Goal: Transaction & Acquisition: Book appointment/travel/reservation

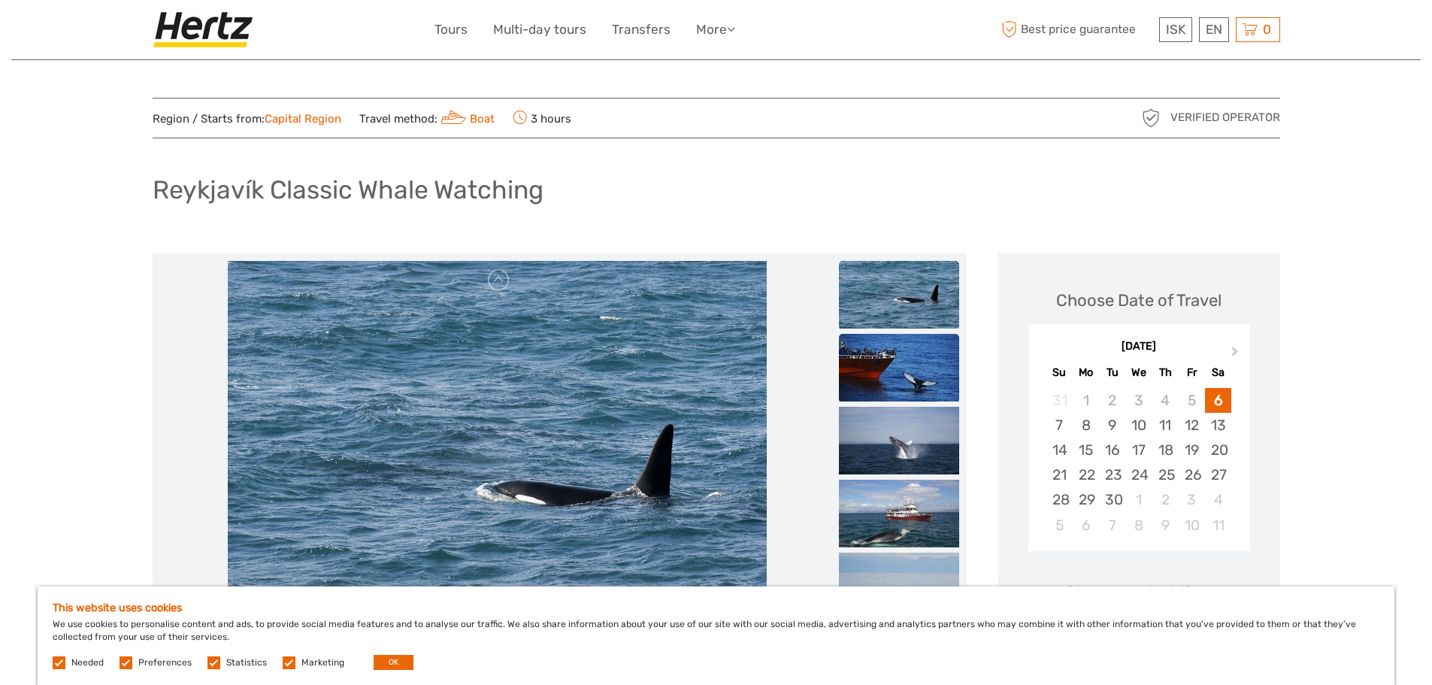
click at [850, 386] on img at bounding box center [899, 368] width 120 height 68
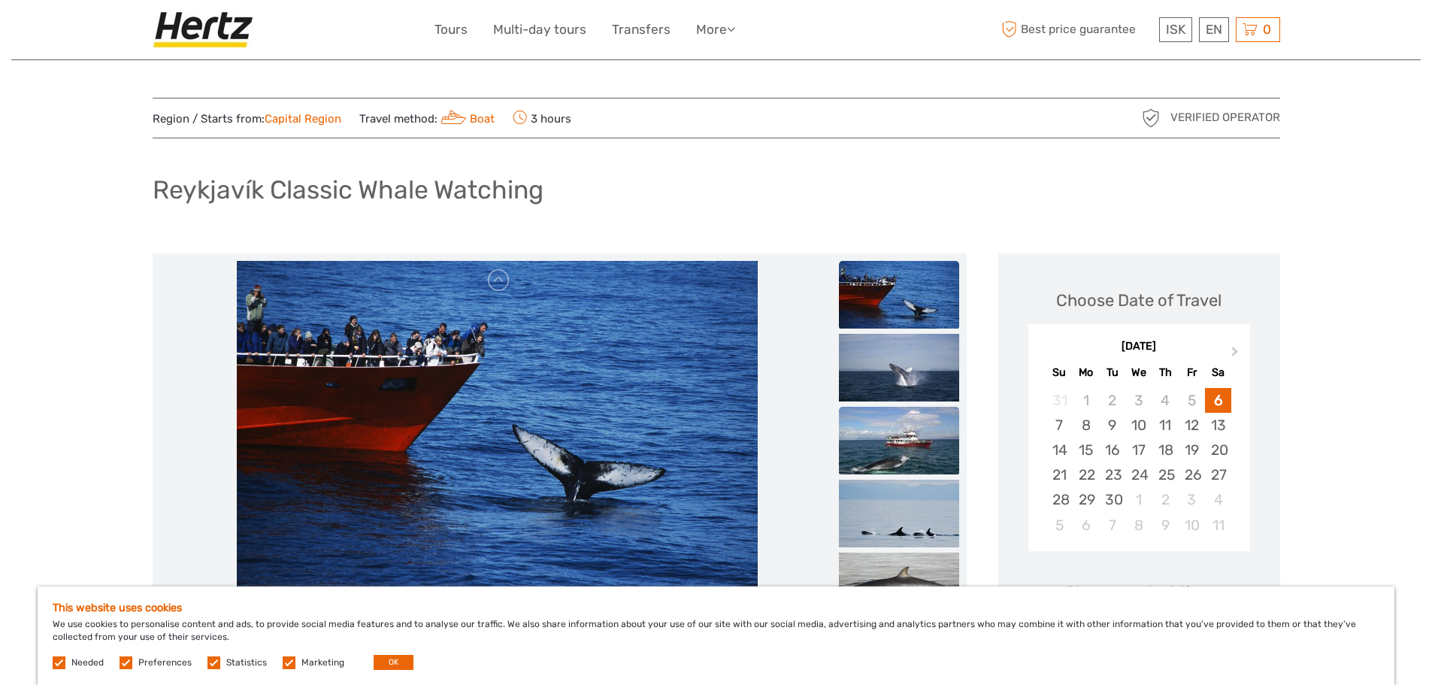
click at [867, 434] on img at bounding box center [899, 441] width 120 height 68
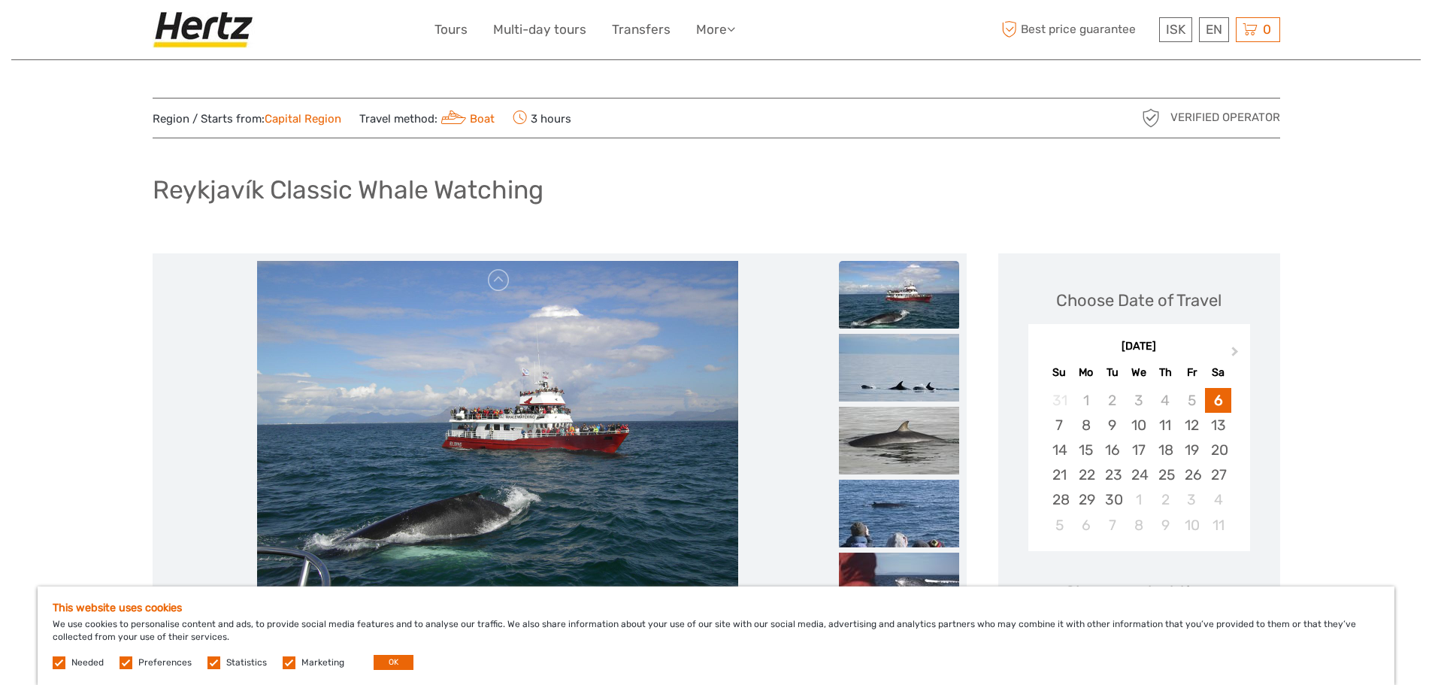
click at [552, 431] on img at bounding box center [497, 441] width 481 height 361
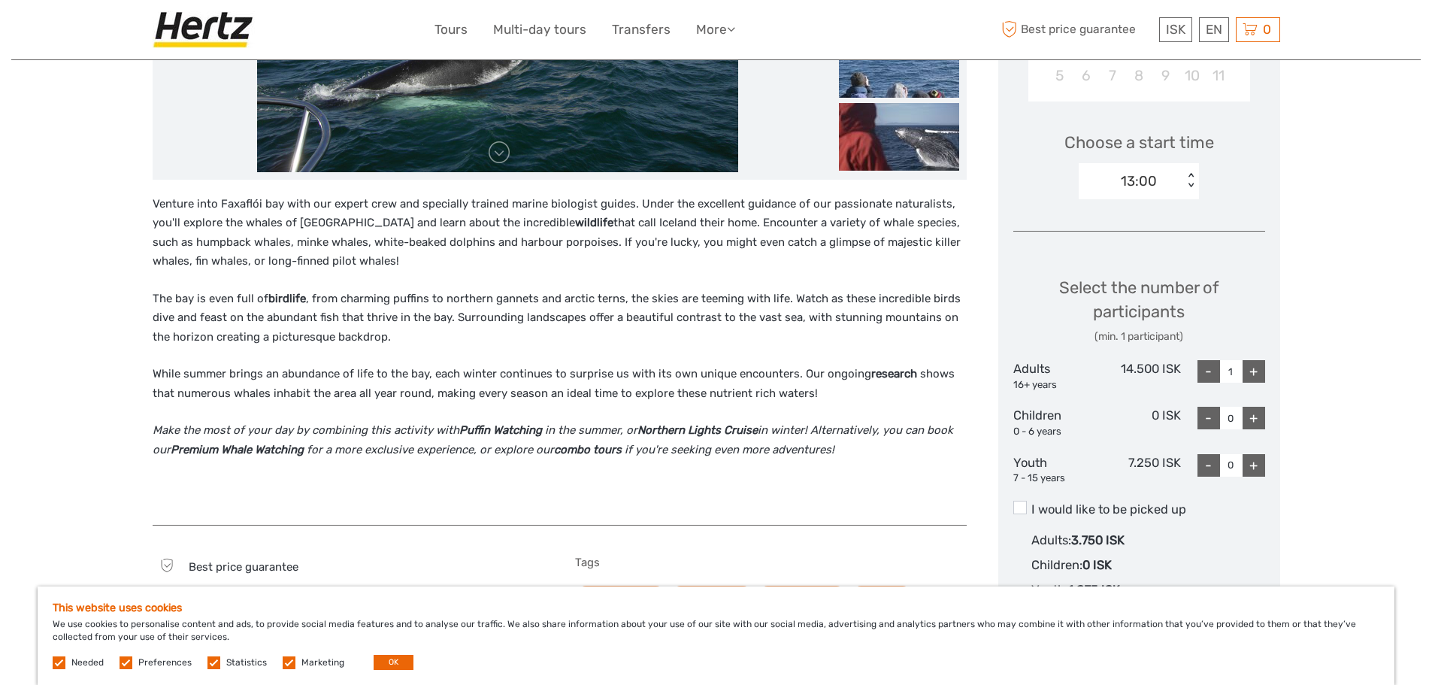
scroll to position [451, 0]
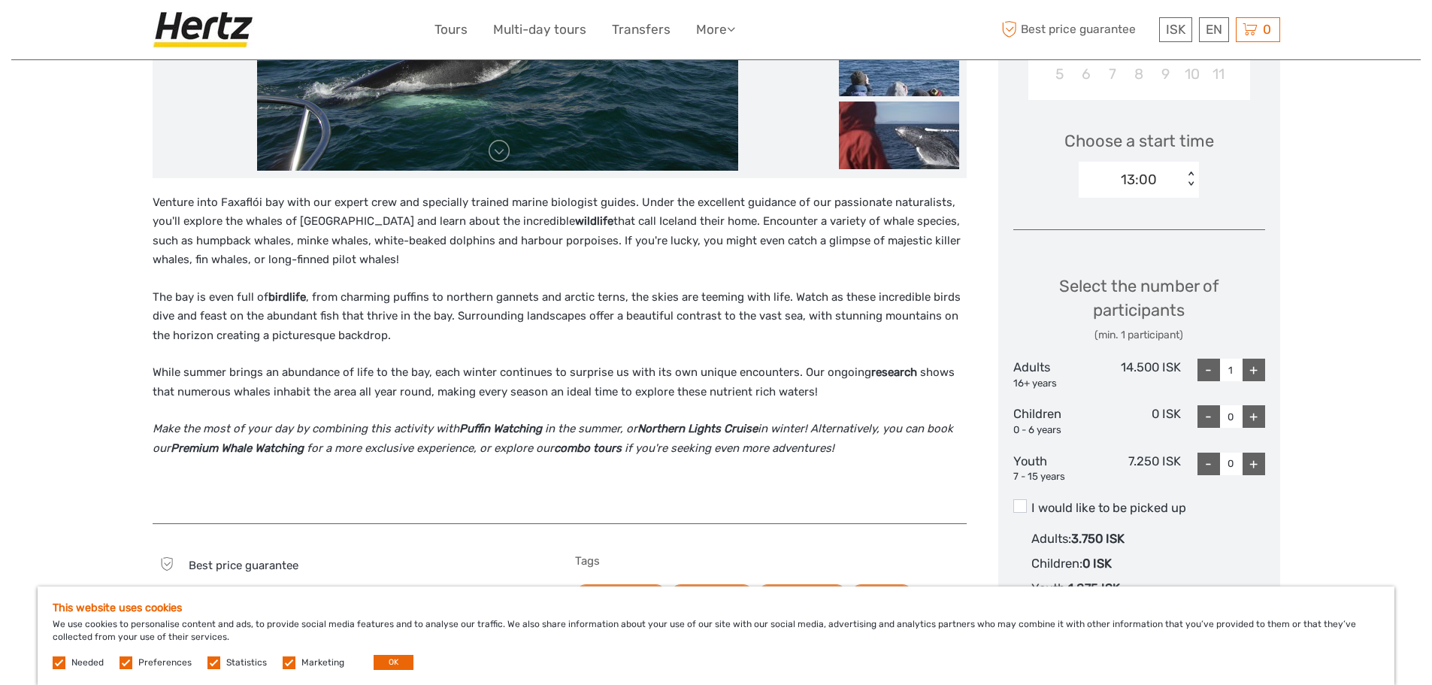
click at [1258, 371] on div "+" at bounding box center [1254, 370] width 23 height 23
click at [1213, 369] on div "-" at bounding box center [1208, 370] width 23 height 23
type input "2"
click at [1259, 462] on div "+" at bounding box center [1254, 464] width 23 height 23
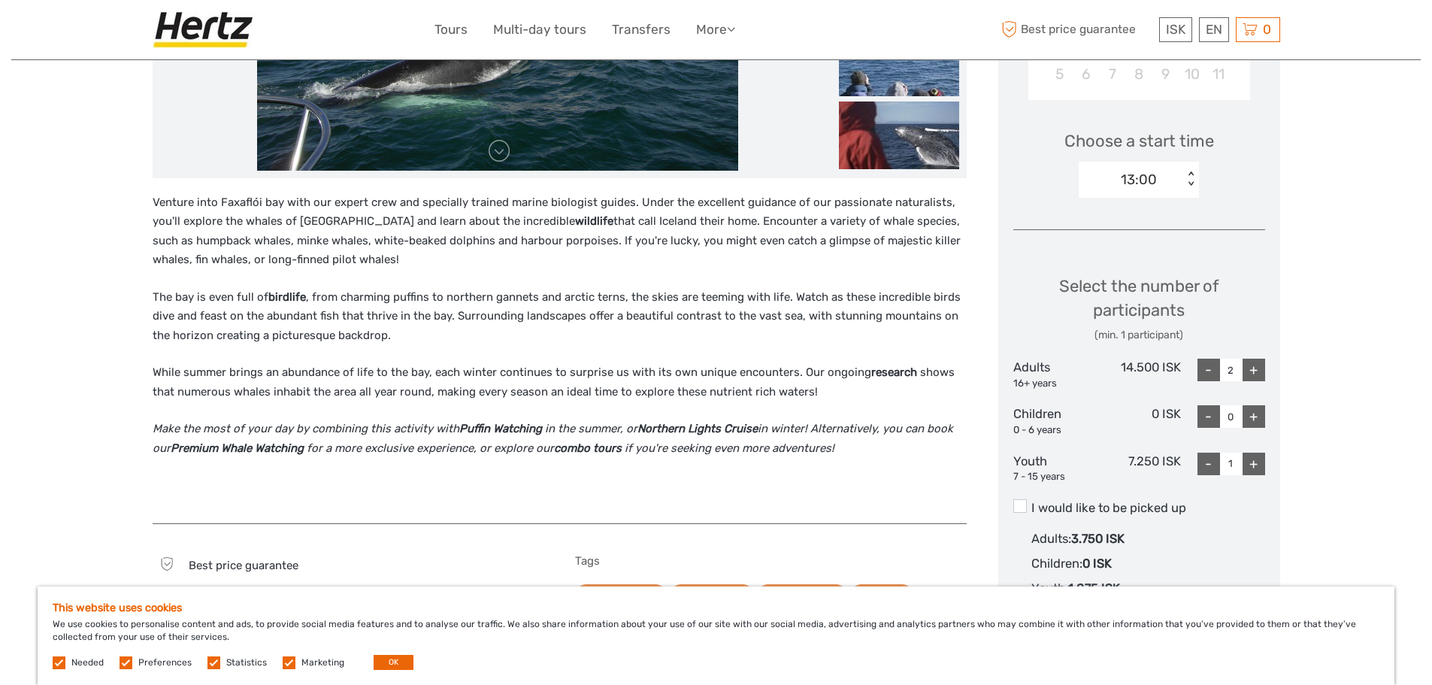
click at [1259, 462] on div "+" at bounding box center [1254, 464] width 23 height 23
type input "2"
click at [1247, 509] on label "I would like to be picked up" at bounding box center [1139, 508] width 252 height 18
click at [1031, 502] on input "I would like to be picked up" at bounding box center [1031, 502] width 0 height 0
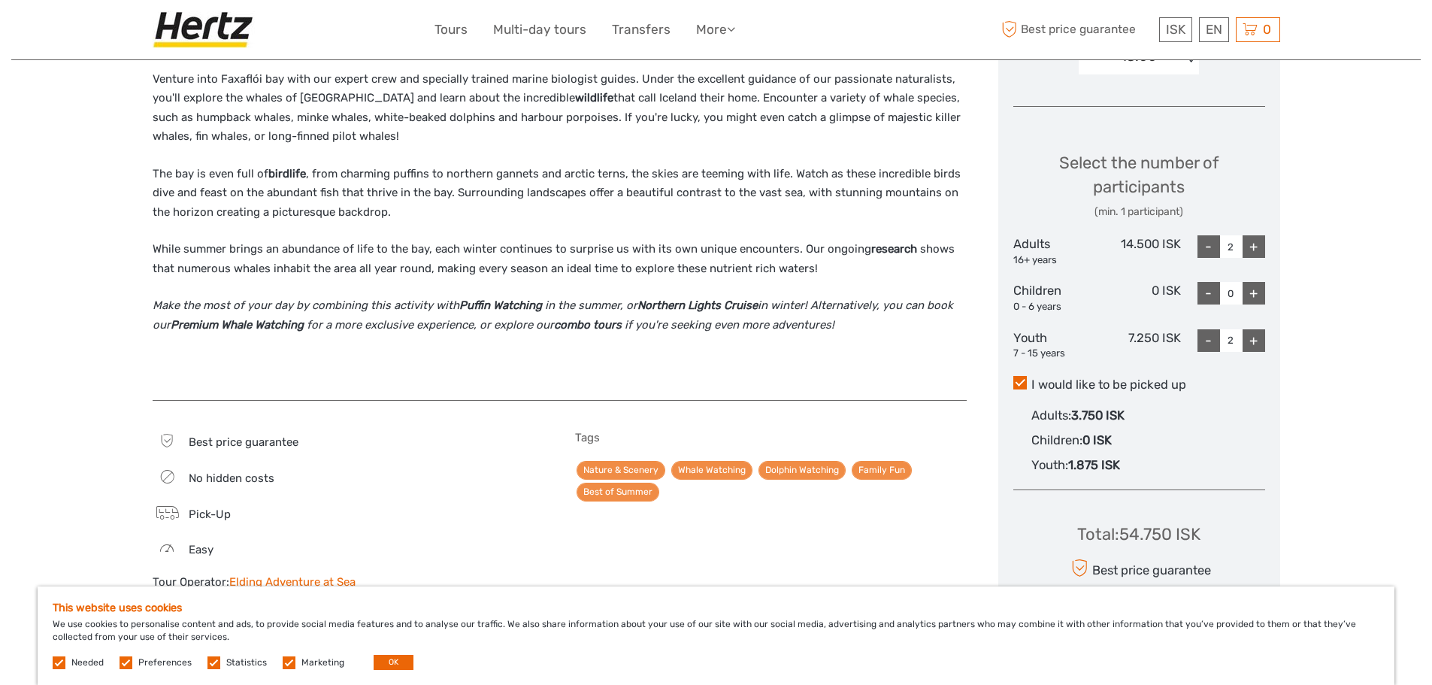
scroll to position [601, 0]
